Goal: Information Seeking & Learning: Learn about a topic

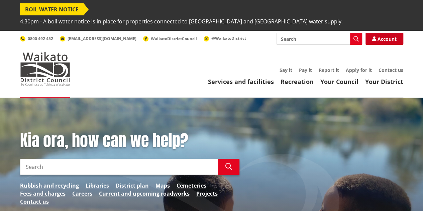
click at [380, 33] on link "Account" at bounding box center [384, 39] width 38 height 12
click at [94, 159] on input "Search" at bounding box center [119, 167] width 198 height 16
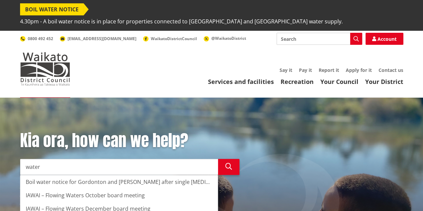
type input "water"
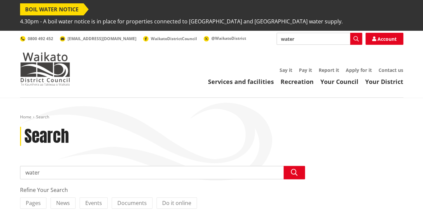
click at [320, 33] on input "water" at bounding box center [320, 39] width 86 height 12
type input "water rates"
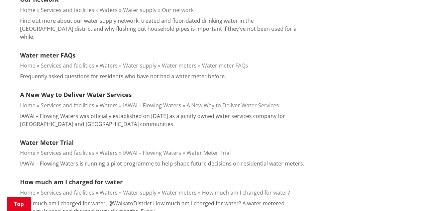
scroll to position [325, 0]
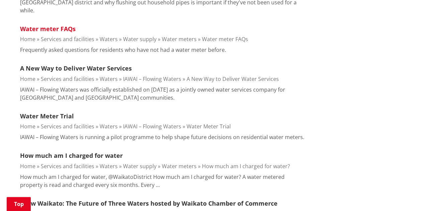
click at [66, 25] on link "Water meter FAQs" at bounding box center [48, 29] width 56 height 8
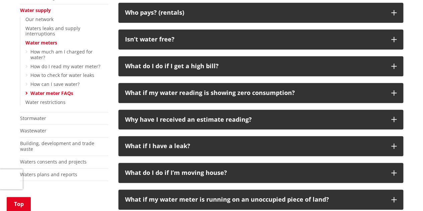
scroll to position [189, 0]
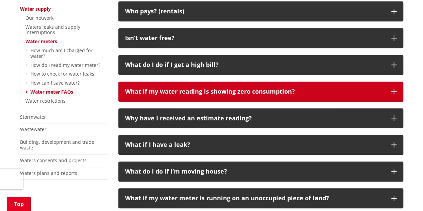
click at [392, 82] on button "What if my water reading is showing zero consumption?" at bounding box center [260, 92] width 285 height 20
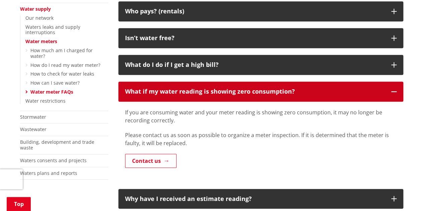
click at [392, 82] on button "What if my water reading is showing zero consumption?" at bounding box center [260, 92] width 285 height 20
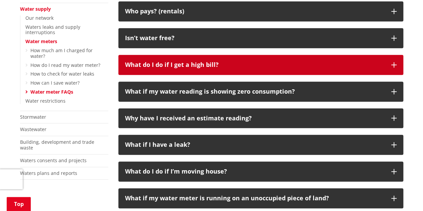
click at [397, 58] on button "What do I do if I get a high bill?" at bounding box center [260, 65] width 285 height 20
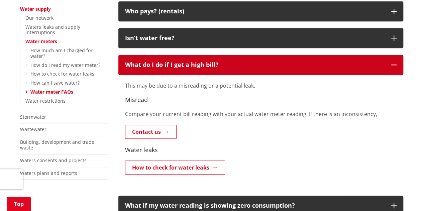
click at [397, 58] on button "What do I do if I get a high bill?" at bounding box center [260, 65] width 285 height 20
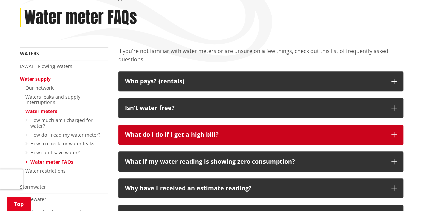
scroll to position [103, 0]
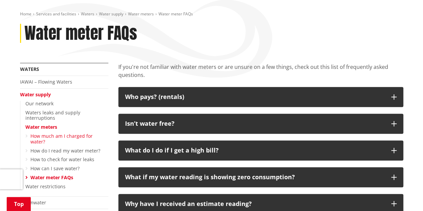
click at [91, 133] on link "How much am I charged for water?" at bounding box center [61, 139] width 62 height 12
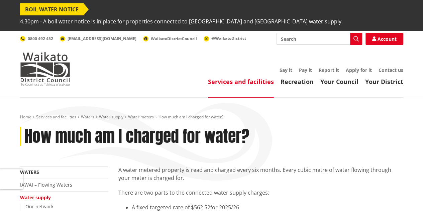
click at [294, 127] on div "How much am I charged for water?" at bounding box center [211, 136] width 383 height 19
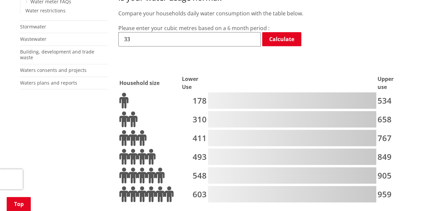
scroll to position [267, 0]
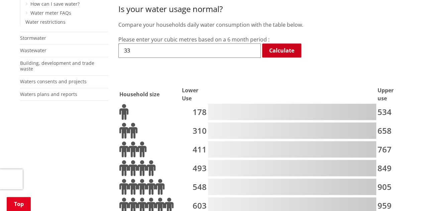
click at [278, 43] on link "Calculate" at bounding box center [281, 50] width 39 height 14
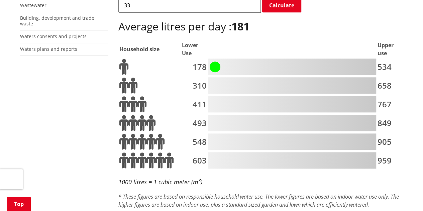
scroll to position [219, 0]
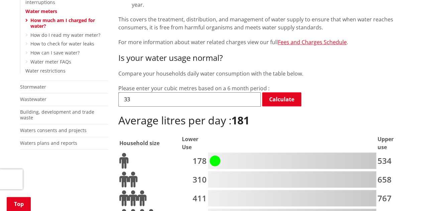
click at [320, 70] on p "Compare your households daily water consumption with the table below." at bounding box center [260, 74] width 285 height 8
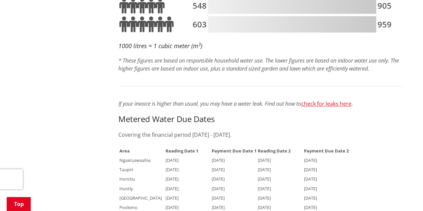
scroll to position [447, 0]
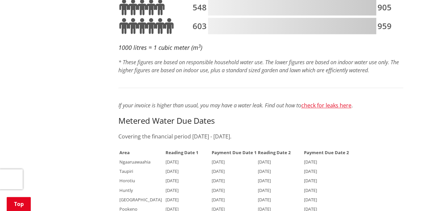
click at [167, 102] on em "If your invoice is higher than usual, you may have a water leak. Find out how t" at bounding box center [208, 105] width 180 height 7
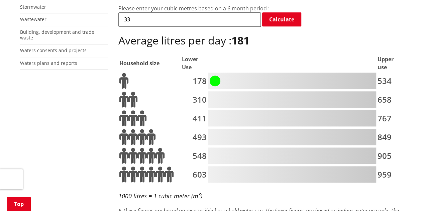
scroll to position [287, 0]
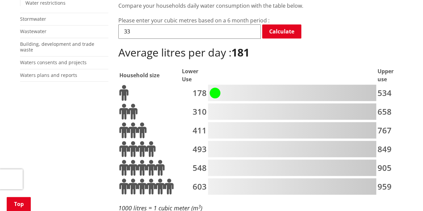
click at [142, 24] on input "33" at bounding box center [189, 31] width 142 height 14
type input "333"
click at [286, 24] on link "Calculate" at bounding box center [281, 31] width 39 height 14
drag, startPoint x: 186, startPoint y: 13, endPoint x: 114, endPoint y: 14, distance: 71.9
